Goal: Register for event/course

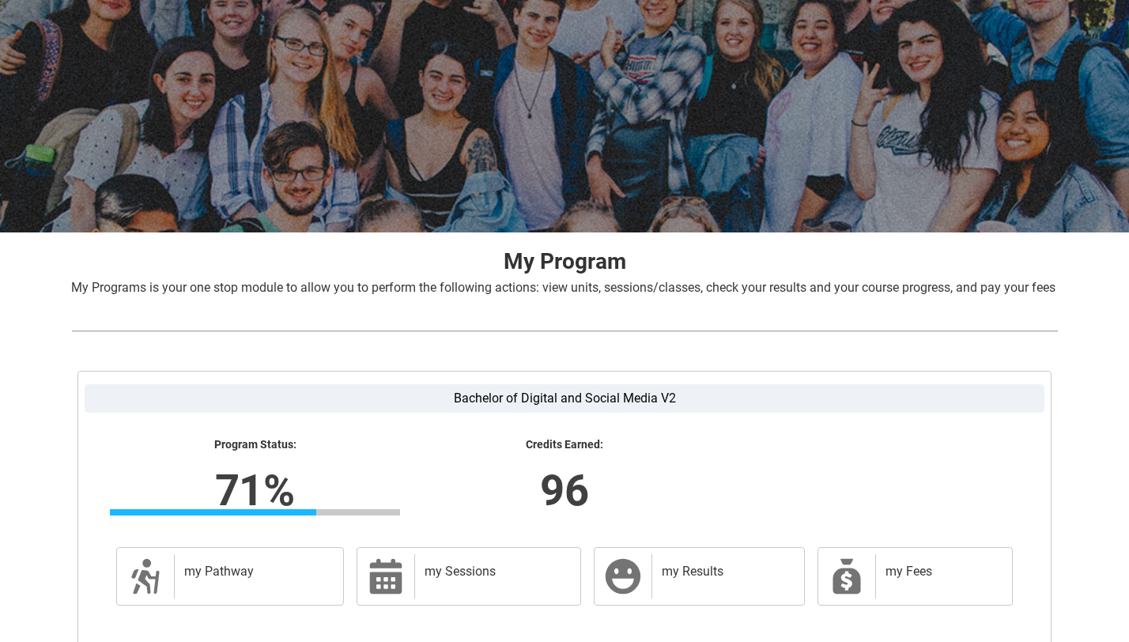
scroll to position [239, 0]
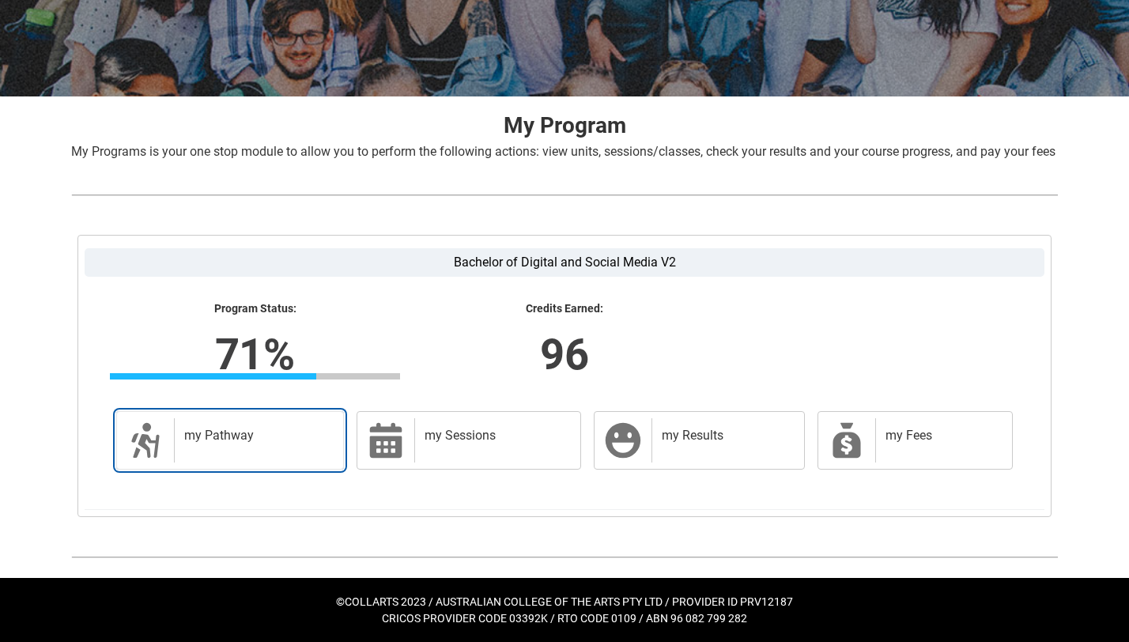
click at [250, 437] on h2 "my Pathway" at bounding box center [255, 436] width 143 height 16
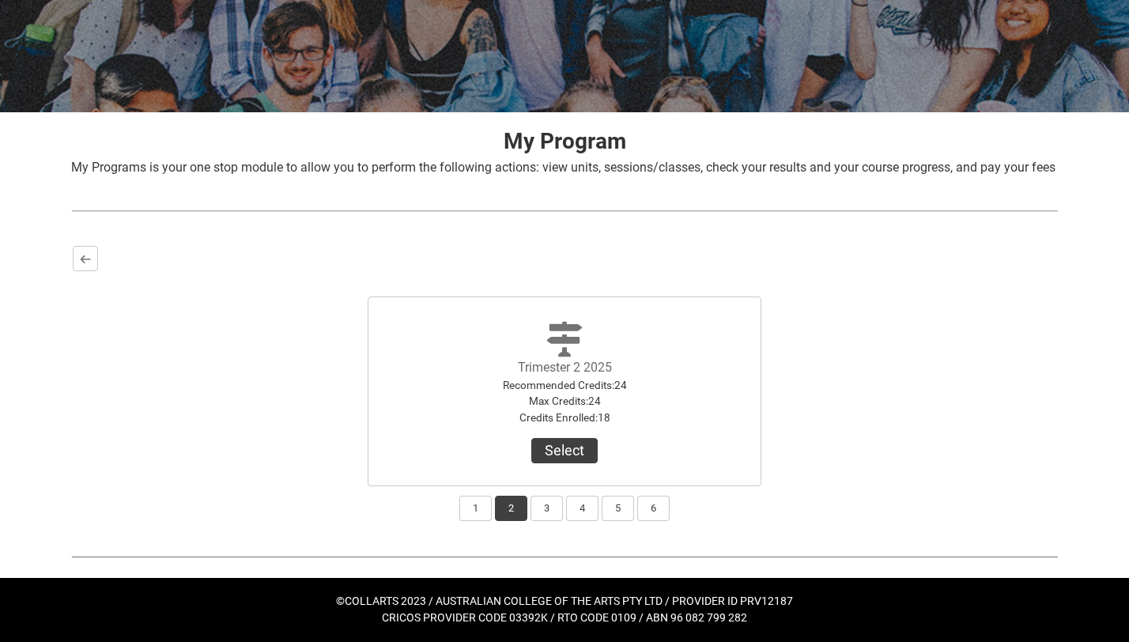
scroll to position [222, 0]
click at [540, 505] on button "3" at bounding box center [547, 508] width 32 height 25
click at [557, 448] on button "Select" at bounding box center [564, 450] width 66 height 25
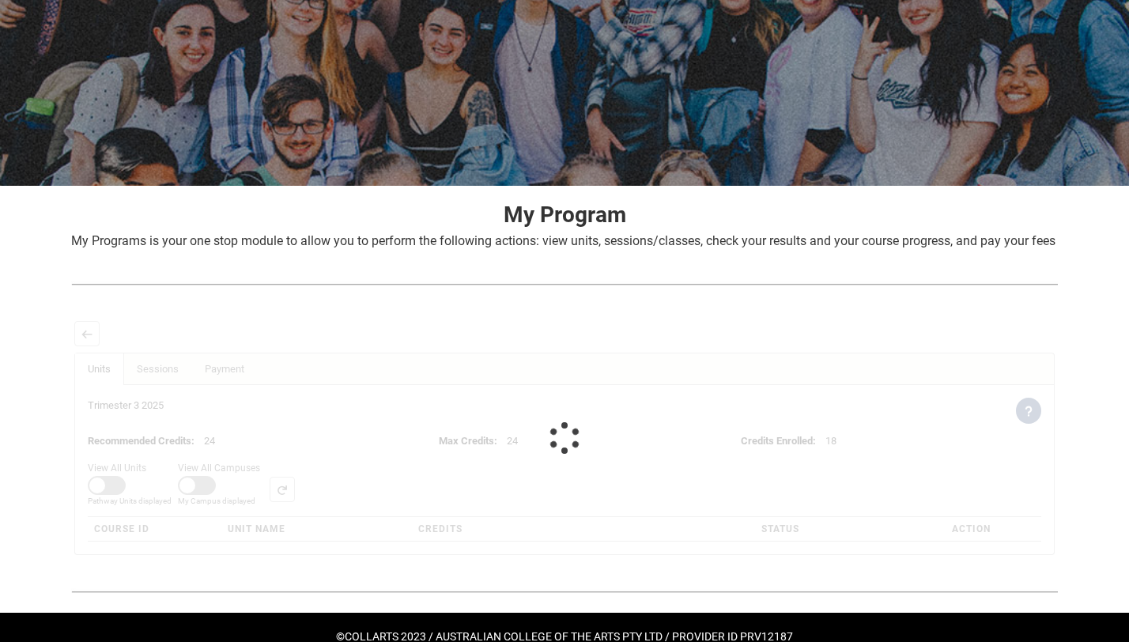
scroll to position [232, 0]
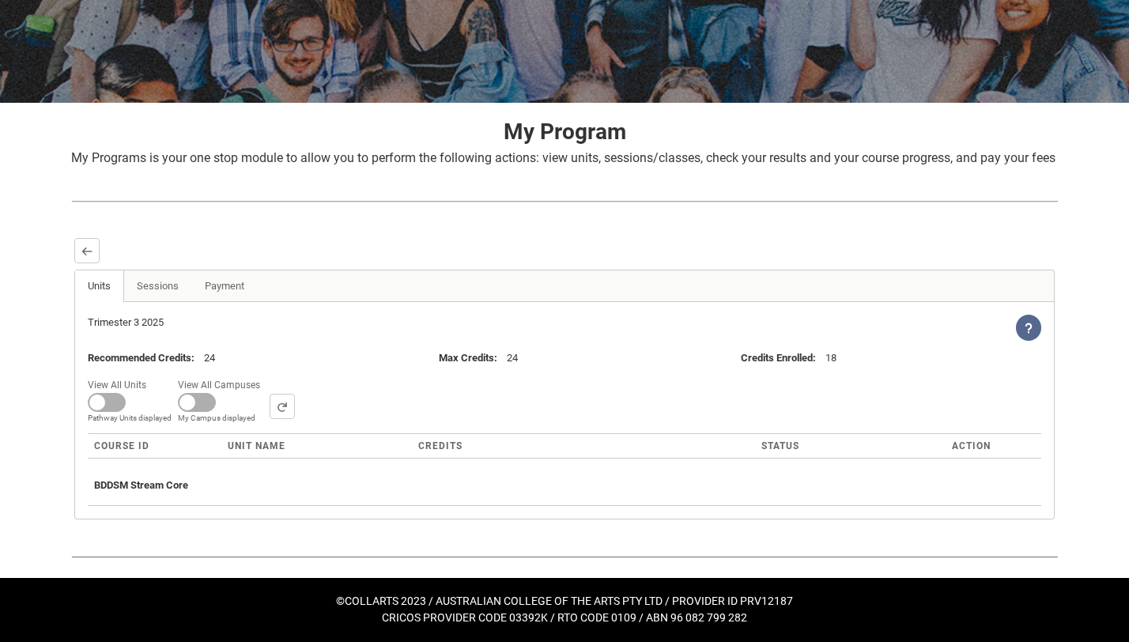
click at [172, 412] on span "My Campus displayed" at bounding box center [130, 418] width 84 height 12
click at [266, 375] on input "View All Campuses Campus filter displayed My Campus displayed" at bounding box center [266, 374] width 1 height 1
checkbox input "true"
click at [111, 402] on span at bounding box center [107, 402] width 38 height 19
click at [152, 375] on input "View All Units All Units displayed Pathway Units displayed" at bounding box center [152, 374] width 1 height 1
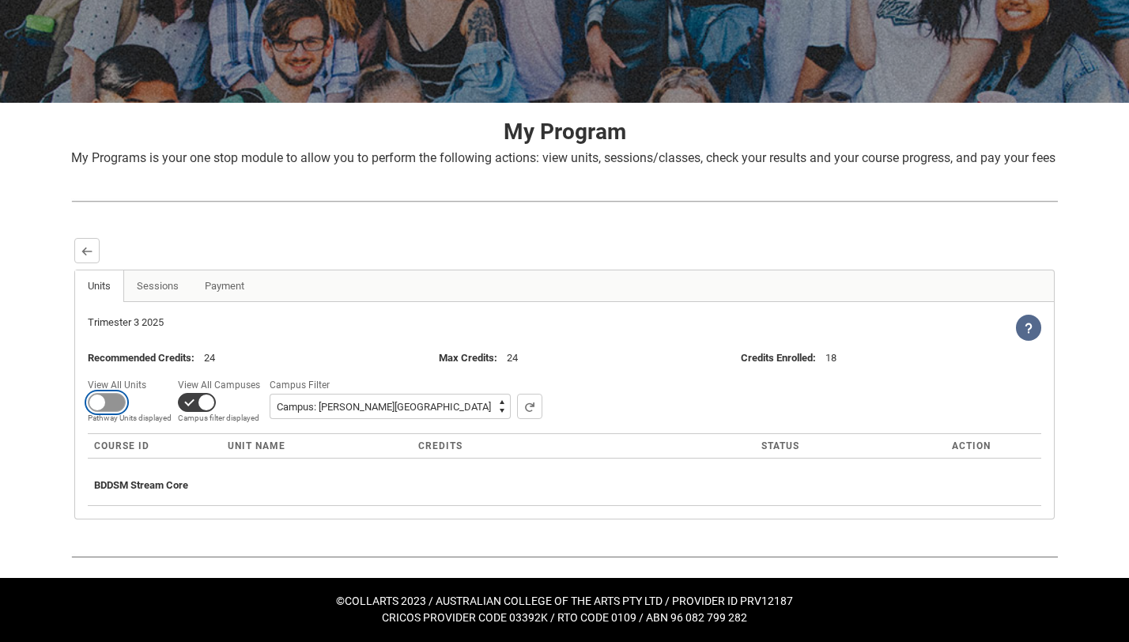
checkbox input "true"
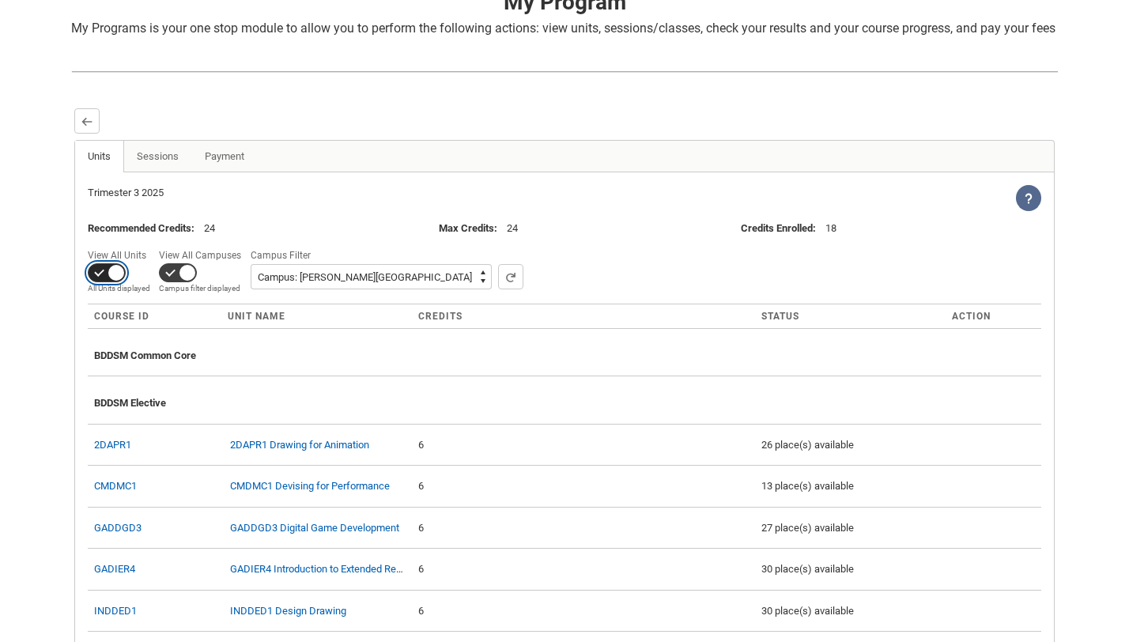
scroll to position [310, 0]
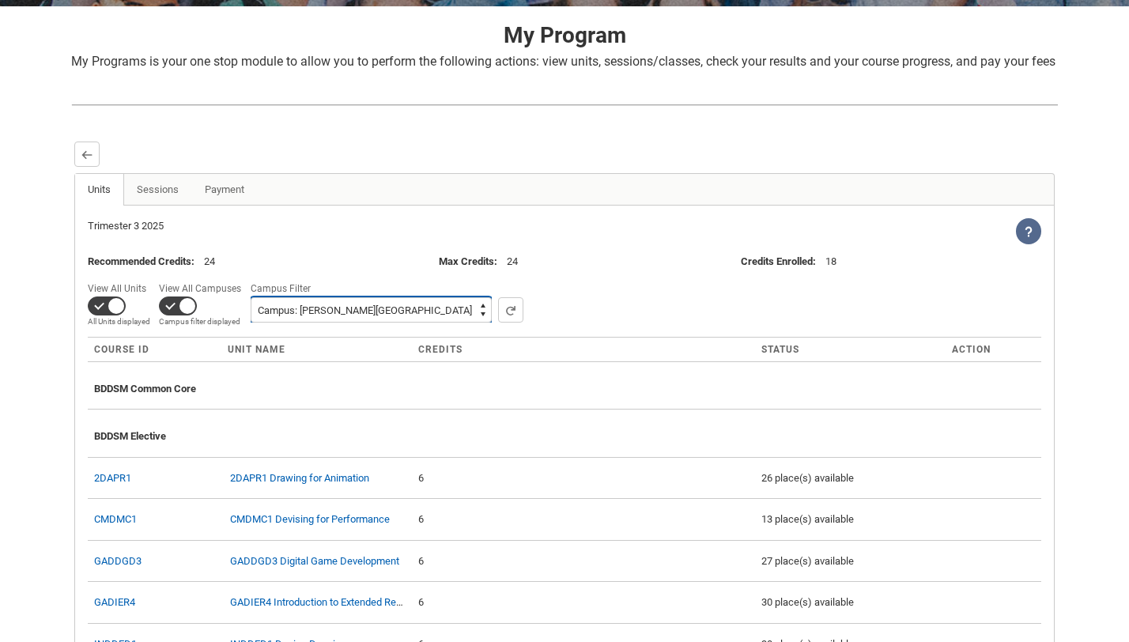
click at [322, 323] on select "All Campus: [GEOGRAPHIC_DATA]: Collarts Online Campus: [GEOGRAPHIC_DATA] Campus…" at bounding box center [371, 309] width 241 height 25
click at [251, 323] on select "All Campus: [GEOGRAPHIC_DATA]: Collarts Online Campus: [GEOGRAPHIC_DATA] Campus…" at bounding box center [371, 309] width 241 height 25
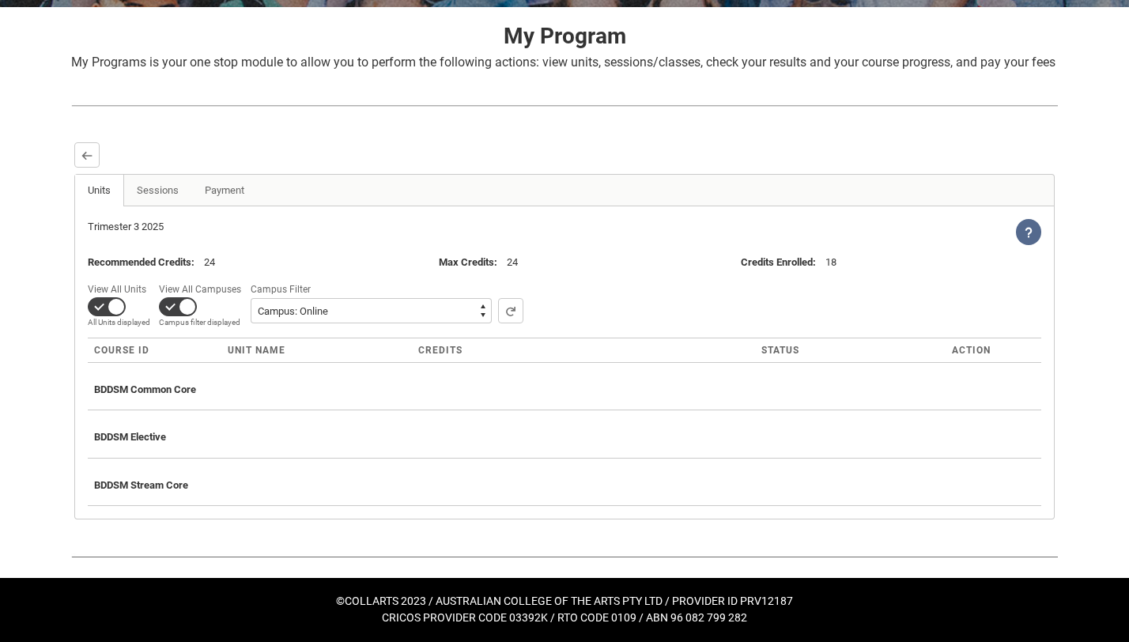
click at [294, 328] on div "View All Units All Units displayed Pathway Units displayed View All Campuses Ca…" at bounding box center [565, 303] width 954 height 49
click at [291, 323] on select "All Campus: [GEOGRAPHIC_DATA]: Collarts Online Campus: [GEOGRAPHIC_DATA] Campus…" at bounding box center [371, 310] width 241 height 25
select select "0015g00000jrD9zAAE"
click at [251, 323] on select "All Campus: [GEOGRAPHIC_DATA]: Collarts Online Campus: [GEOGRAPHIC_DATA] Campus…" at bounding box center [371, 310] width 241 height 25
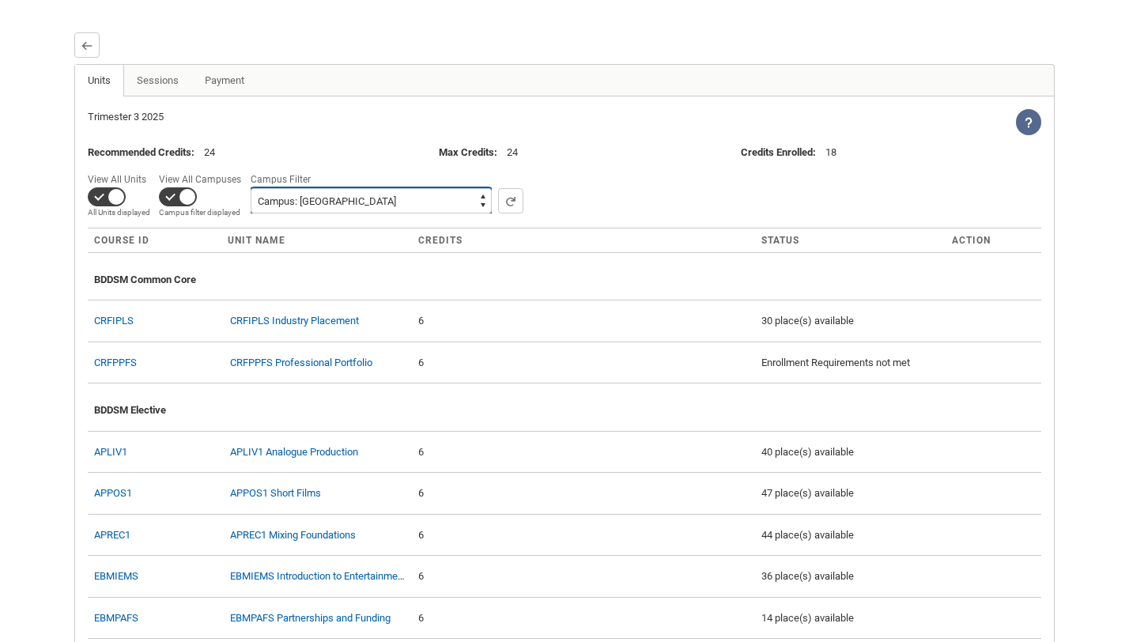
scroll to position [417, 0]
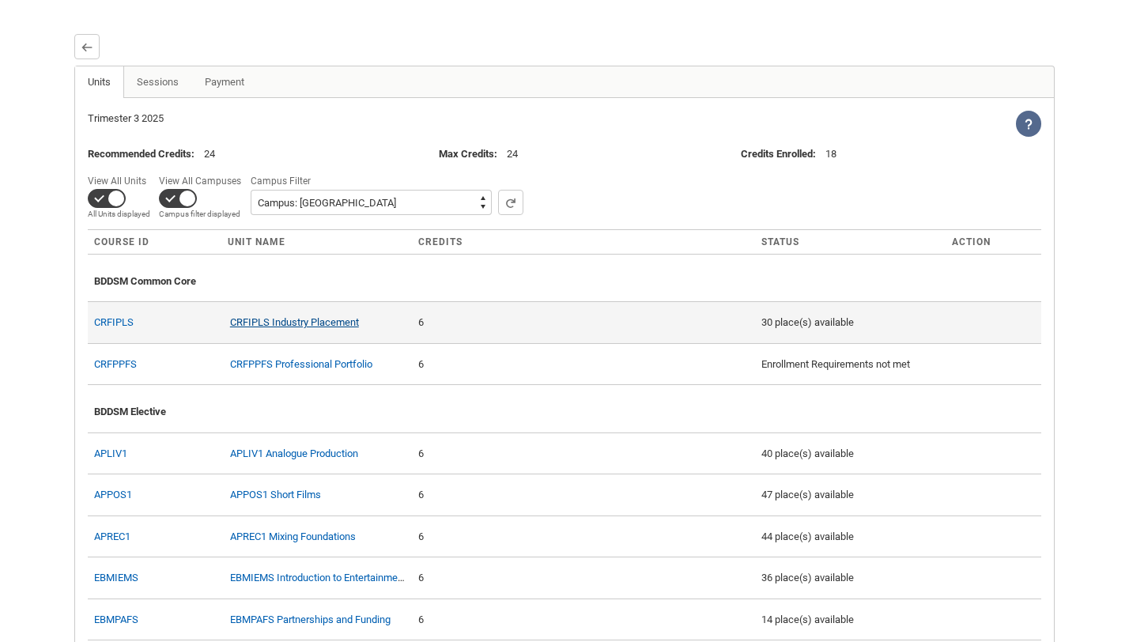
click at [291, 328] on link "CRFIPLS Industry Placement" at bounding box center [294, 322] width 129 height 12
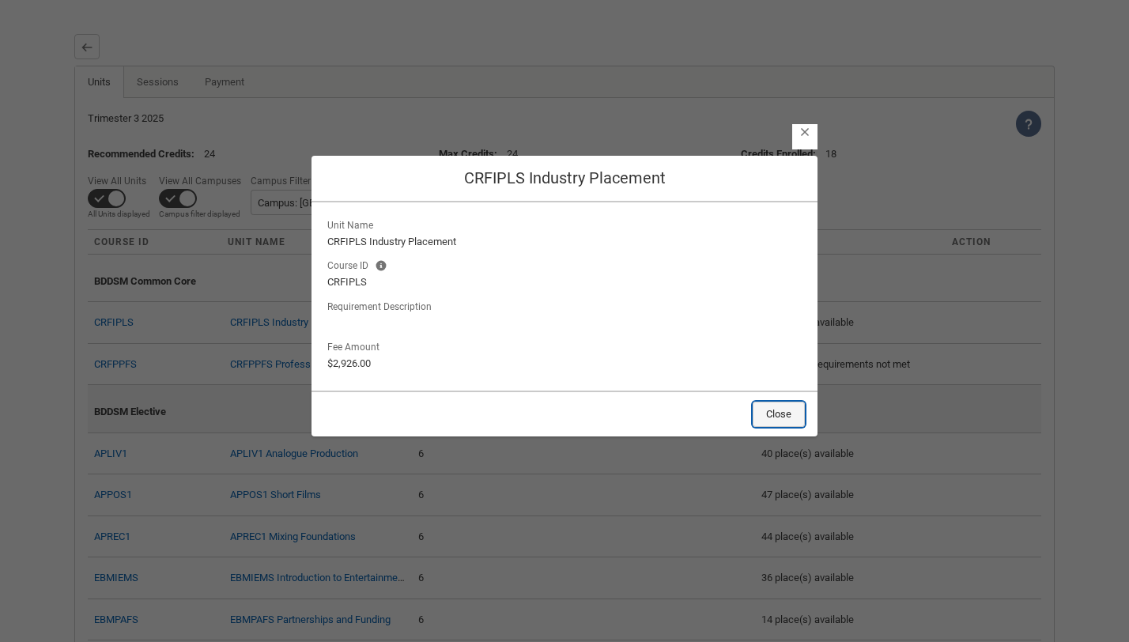
click at [782, 417] on button "Close" at bounding box center [779, 414] width 52 height 25
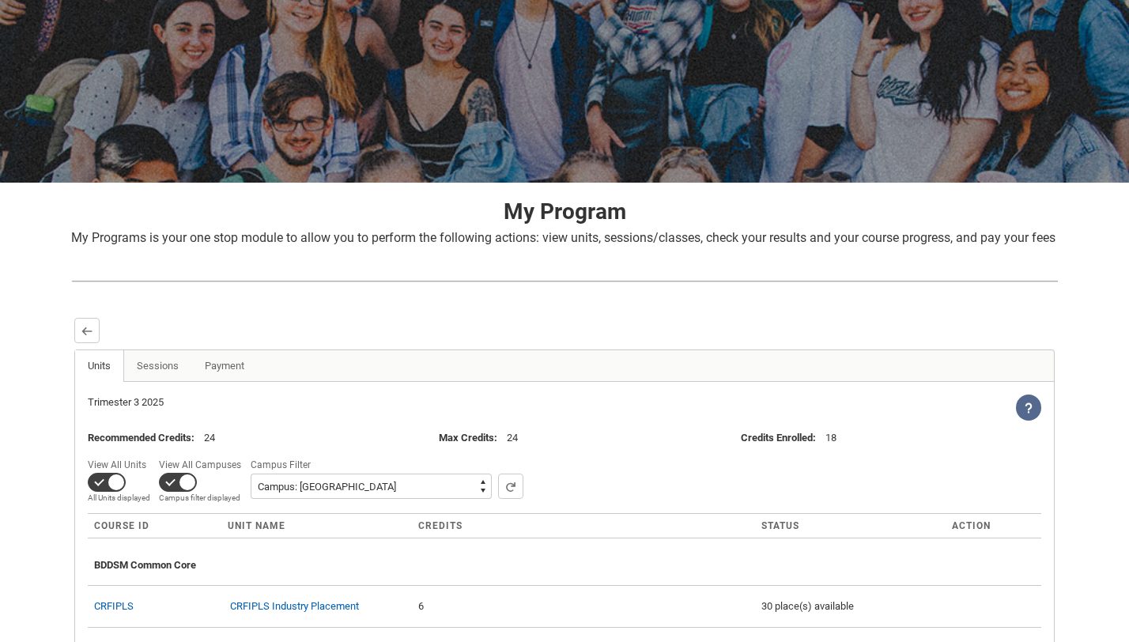
scroll to position [123, 0]
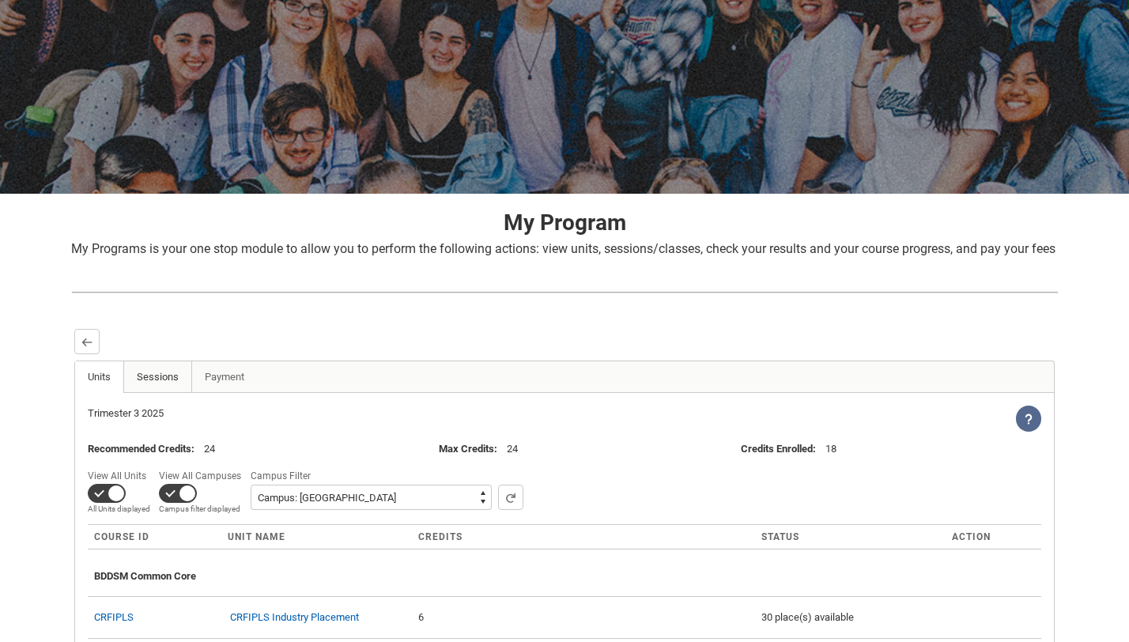
click at [168, 393] on link "Sessions" at bounding box center [157, 377] width 69 height 32
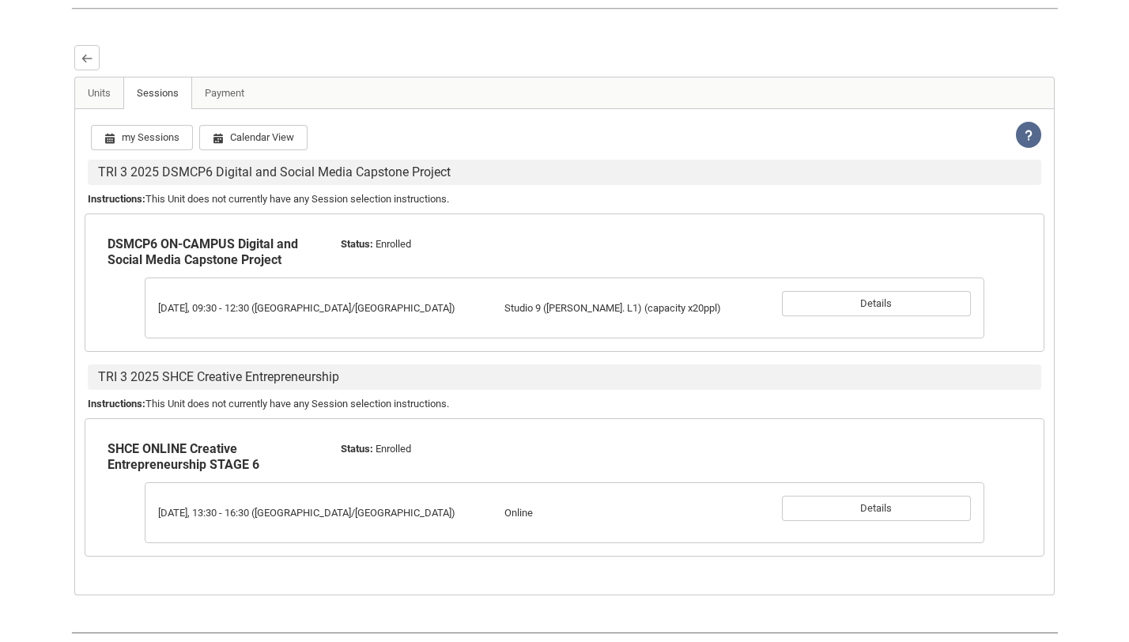
scroll to position [486, 0]
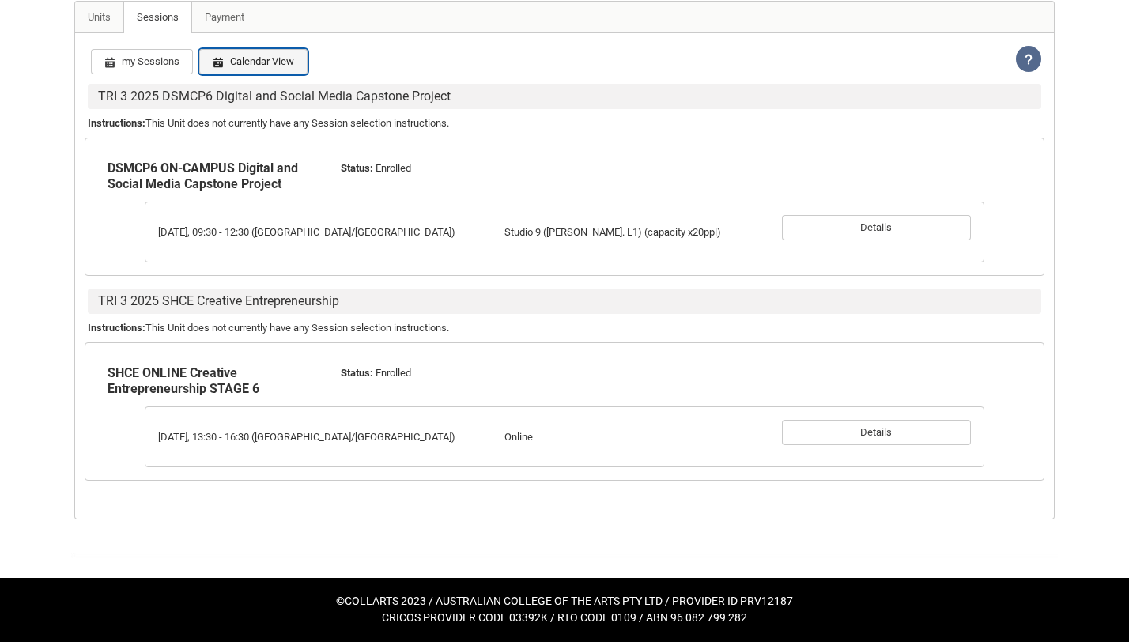
click at [274, 74] on button "Calendar View" at bounding box center [253, 61] width 108 height 25
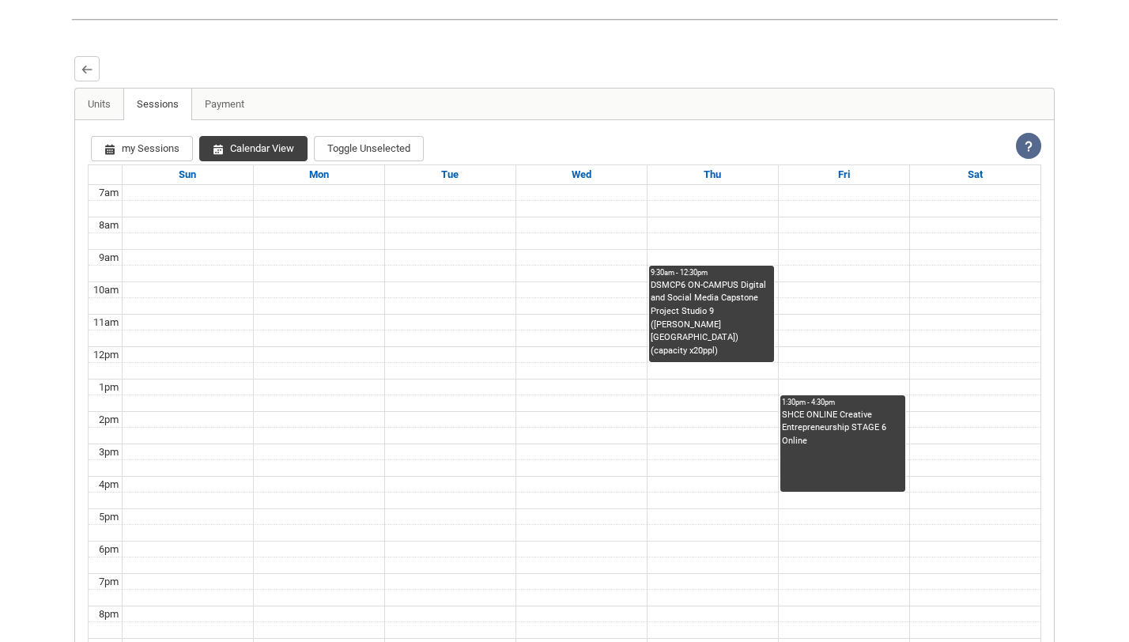
scroll to position [399, 0]
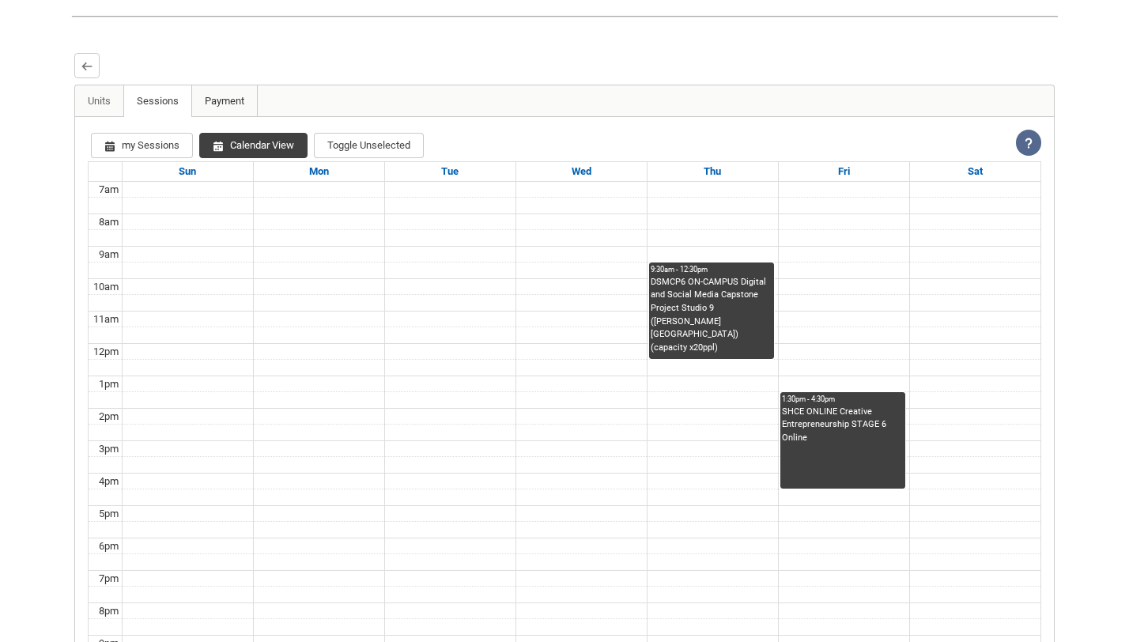
click at [229, 117] on link "Payment" at bounding box center [224, 101] width 66 height 32
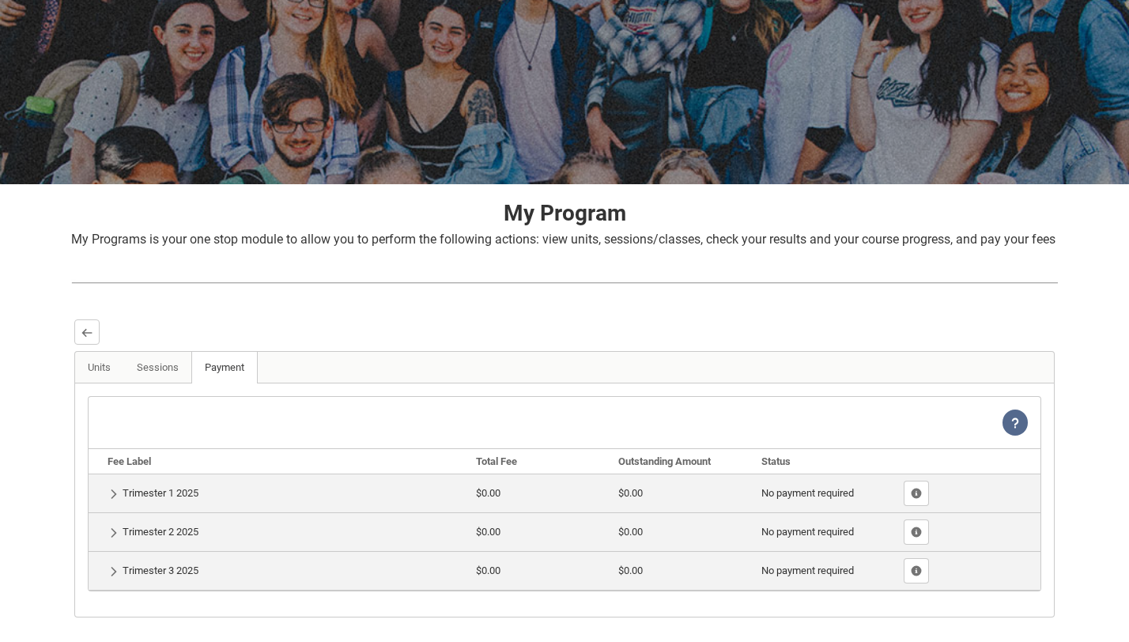
scroll to position [248, 0]
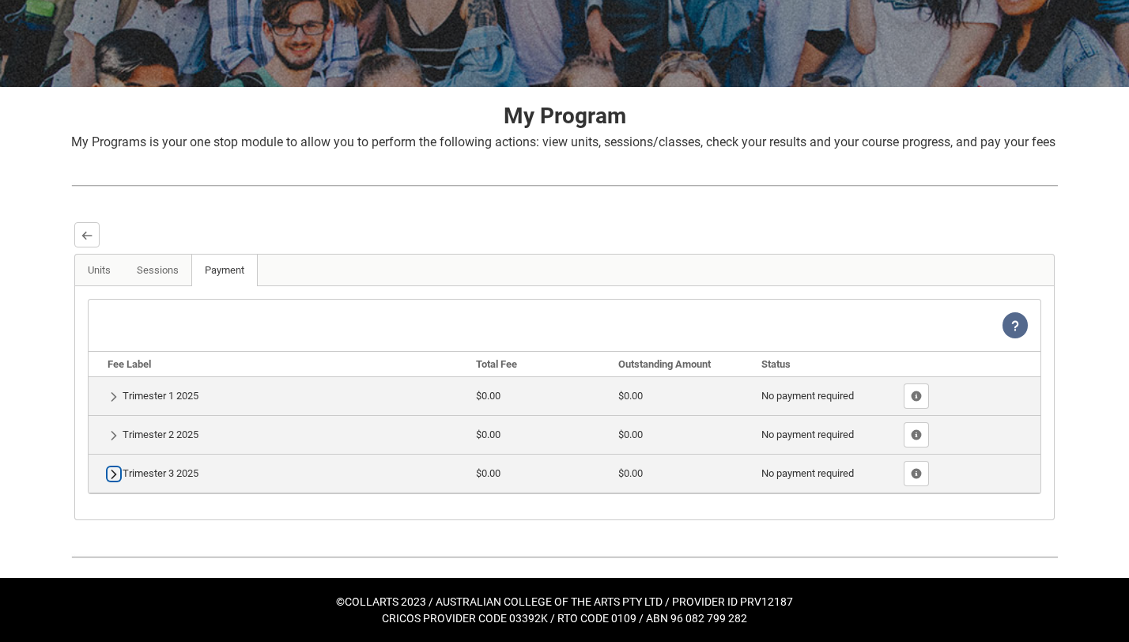
click at [108, 478] on lightning-primitive-icon "button" at bounding box center [113, 474] width 11 height 12
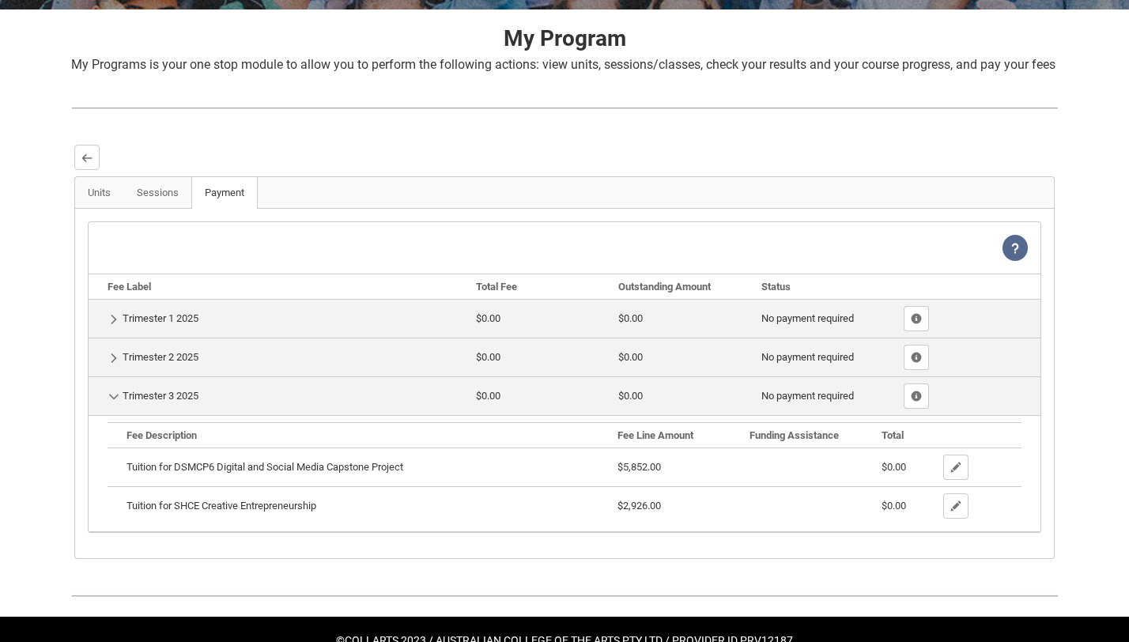
scroll to position [293, 0]
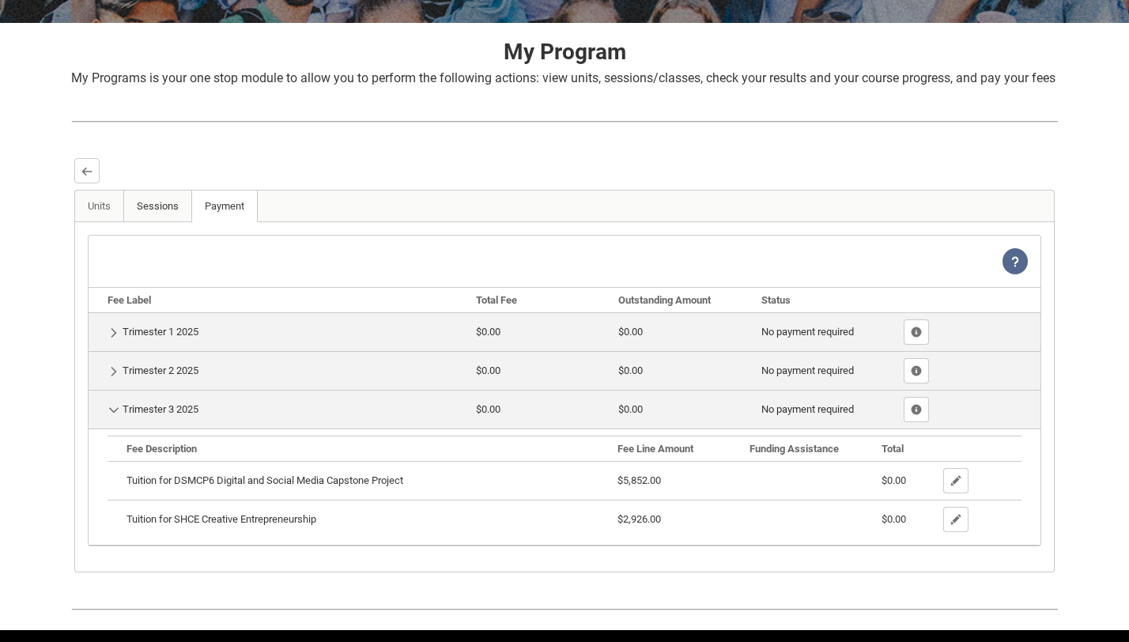
click at [168, 222] on link "Sessions" at bounding box center [157, 207] width 69 height 32
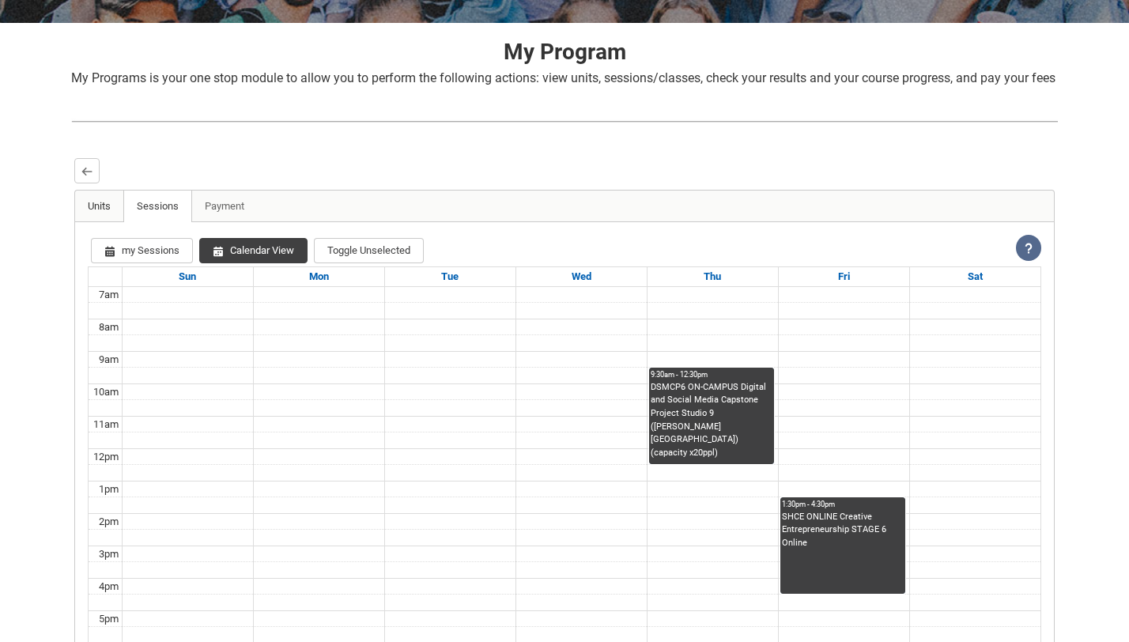
click at [96, 222] on link "Units" at bounding box center [99, 207] width 49 height 32
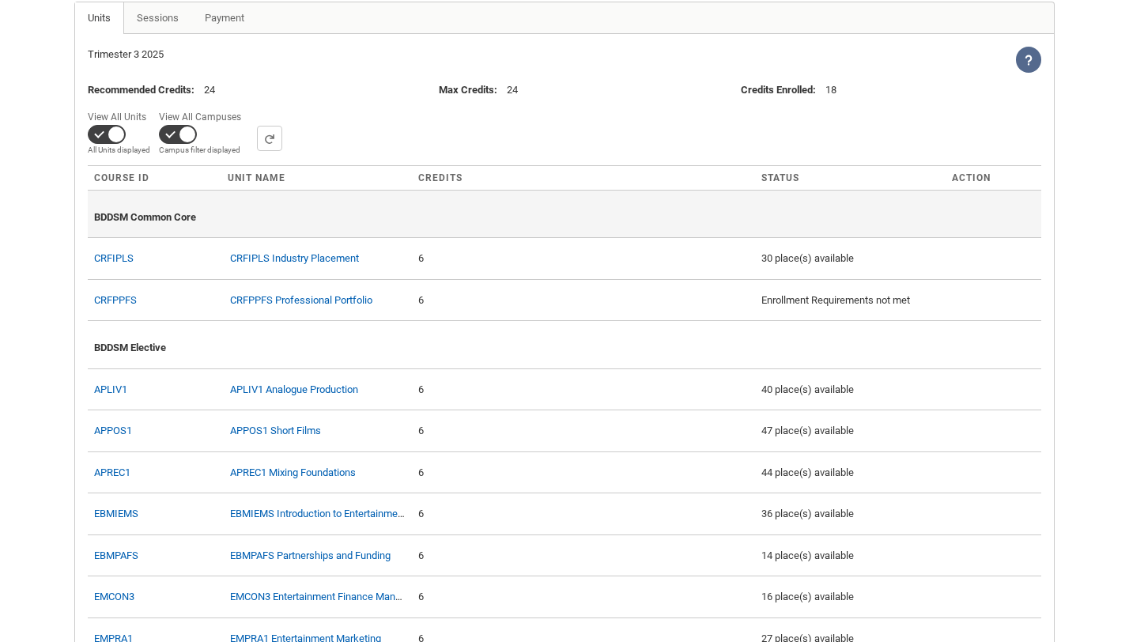
scroll to position [478, 0]
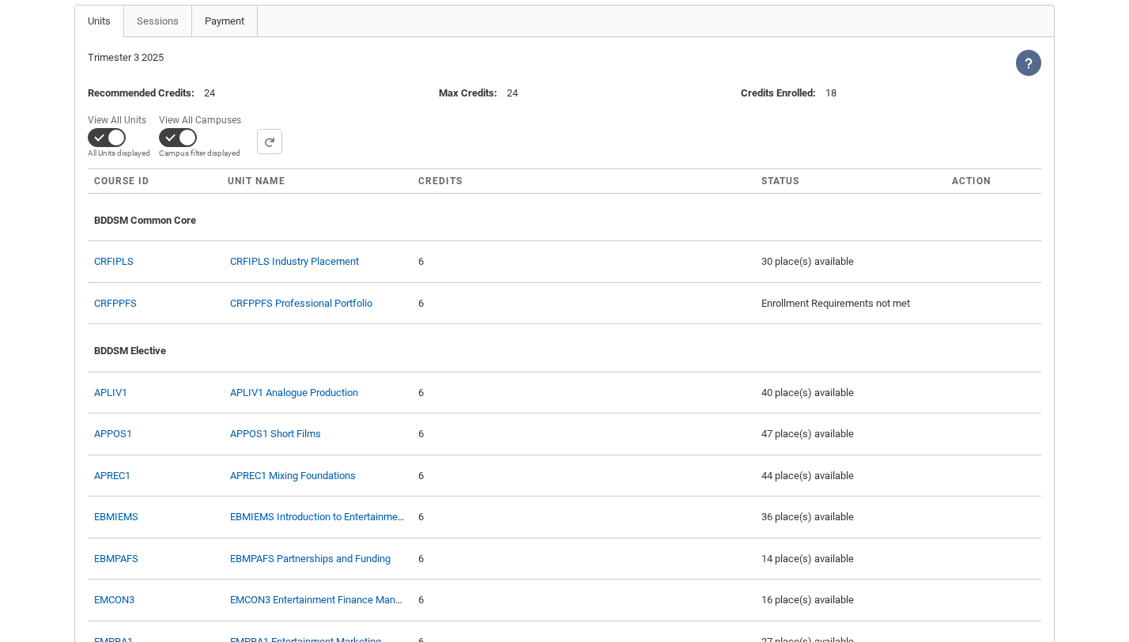
click at [217, 37] on link "Payment" at bounding box center [224, 22] width 66 height 32
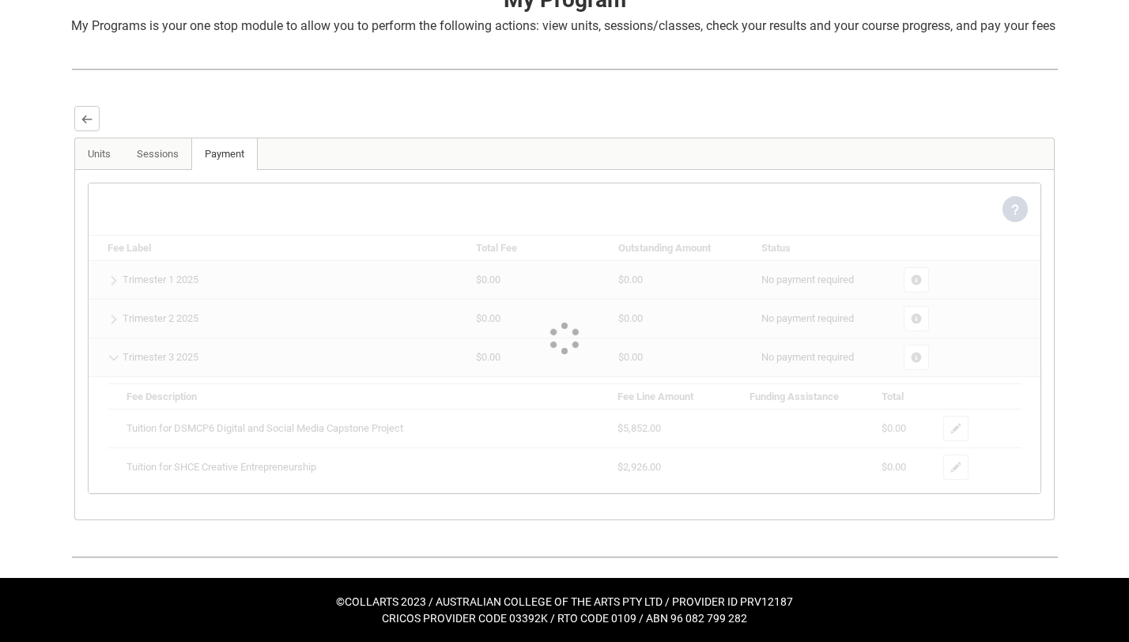
scroll to position [248, 0]
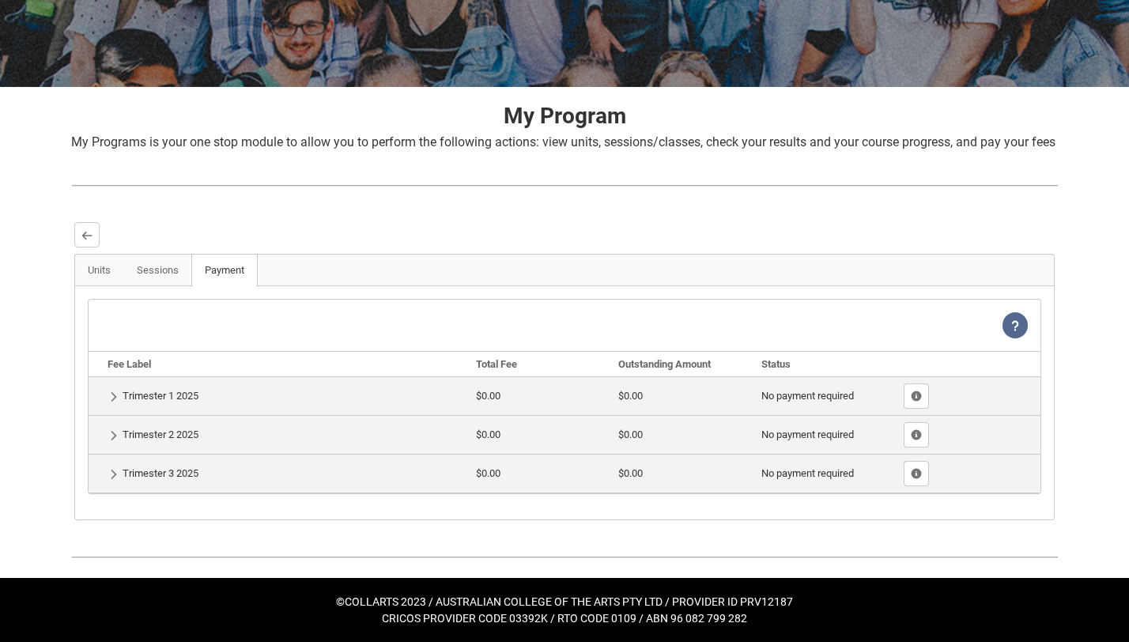
click at [161, 473] on td "Show Details Trimester 3 2025" at bounding box center [279, 473] width 381 height 39
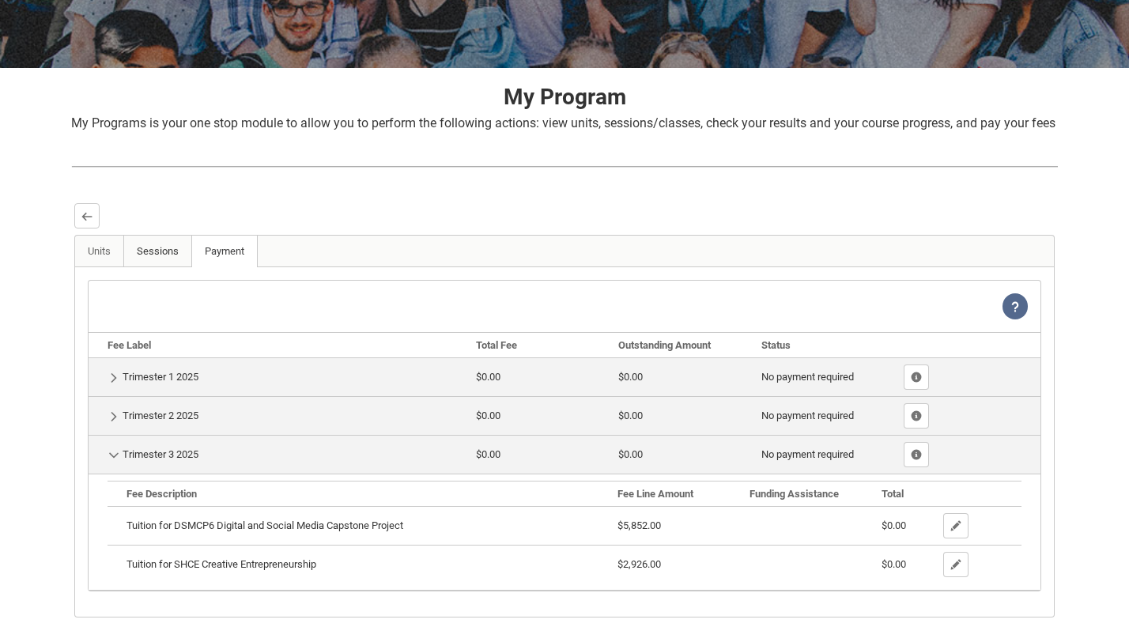
click at [164, 267] on link "Sessions" at bounding box center [157, 252] width 69 height 32
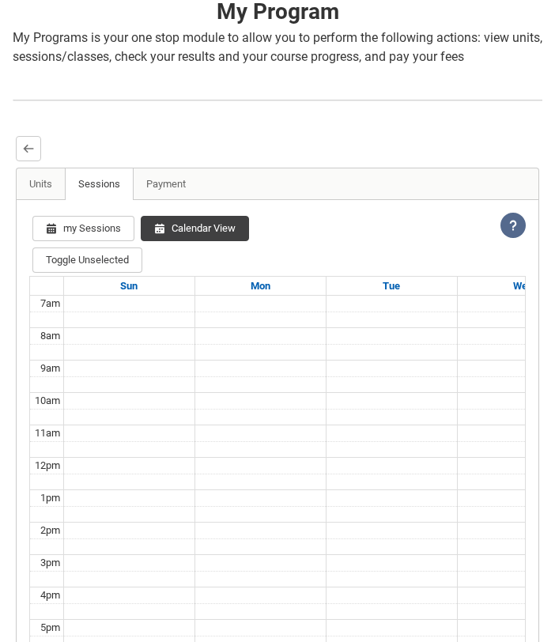
scroll to position [0, 0]
